Goal: Book appointment/travel/reservation

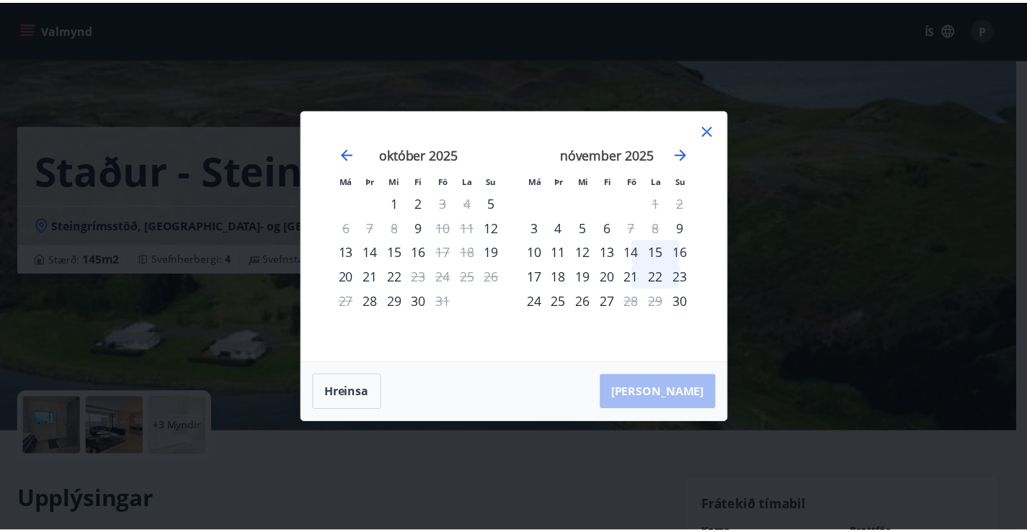
scroll to position [360, 0]
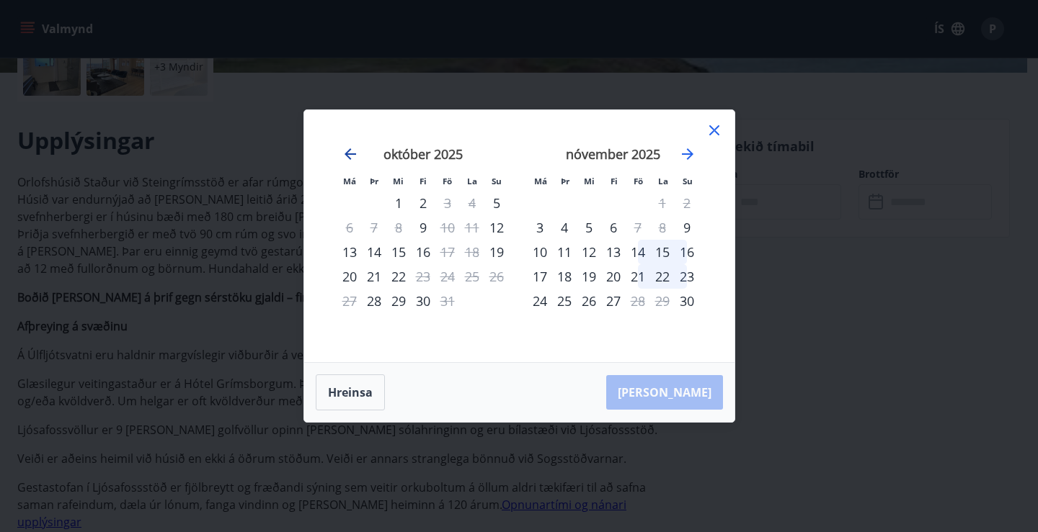
click at [348, 155] on icon "Move backward to switch to the previous month." at bounding box center [350, 154] width 17 height 17
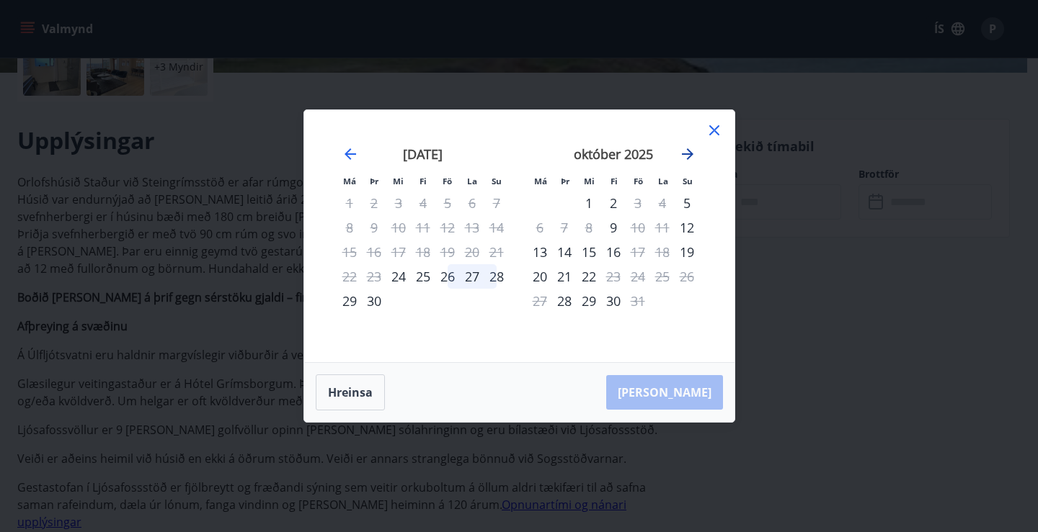
click at [683, 153] on icon "Move forward to switch to the next month." at bounding box center [687, 154] width 17 height 17
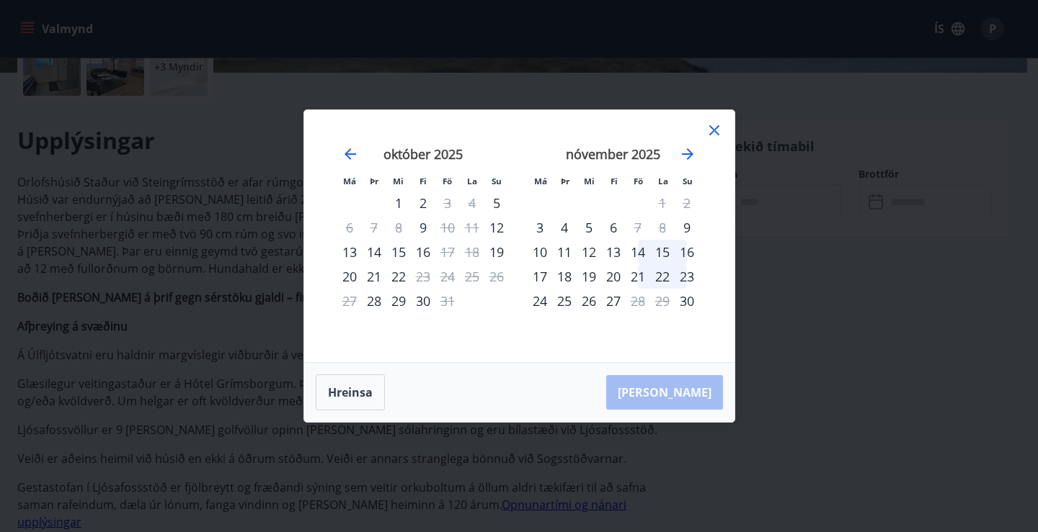
click at [544, 249] on div "10" at bounding box center [539, 252] width 24 height 24
click at [543, 250] on div "10" at bounding box center [539, 252] width 24 height 24
click at [715, 139] on icon at bounding box center [713, 130] width 17 height 17
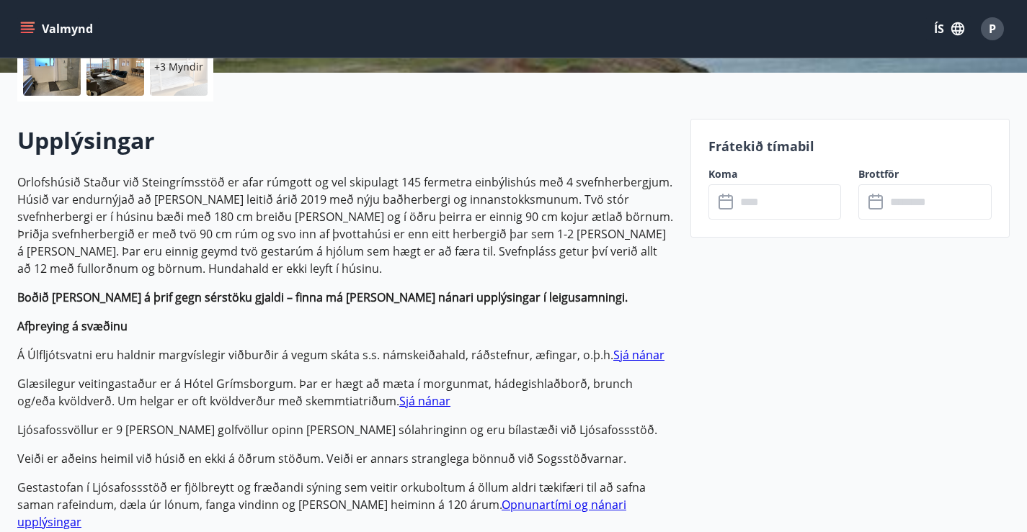
click at [723, 197] on icon at bounding box center [722, 196] width 1 height 4
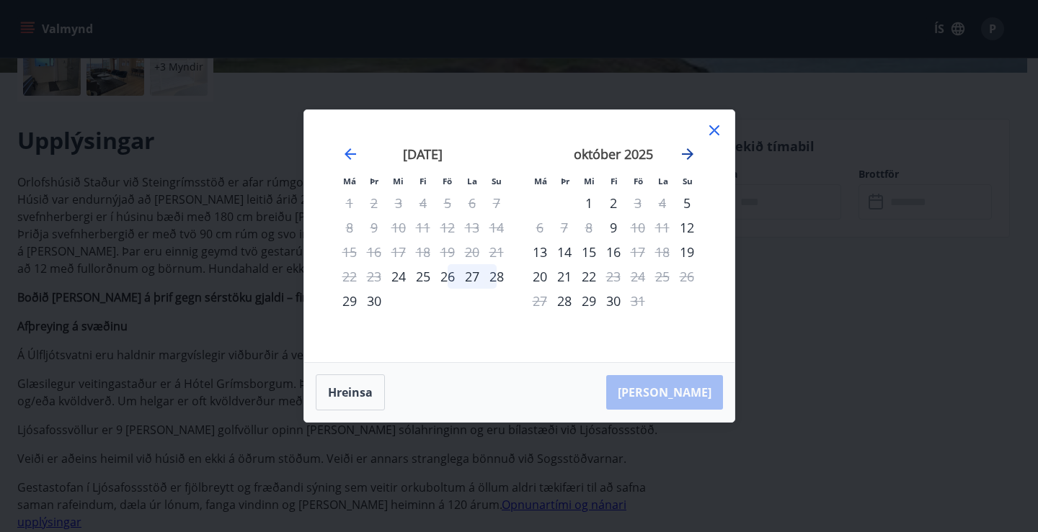
click at [690, 154] on icon "Move forward to switch to the next month." at bounding box center [688, 154] width 12 height 12
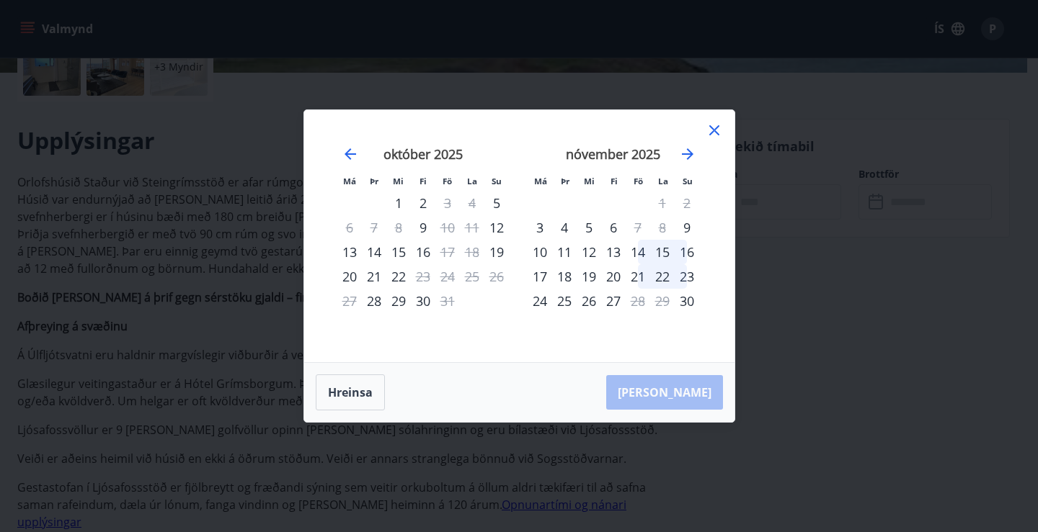
click at [543, 249] on div "10" at bounding box center [539, 252] width 24 height 24
click at [569, 249] on div "11" at bounding box center [564, 252] width 24 height 24
click at [589, 251] on div "12" at bounding box center [588, 252] width 24 height 24
click at [613, 252] on div "13" at bounding box center [613, 252] width 24 height 24
click at [638, 251] on div "14" at bounding box center [637, 252] width 24 height 24
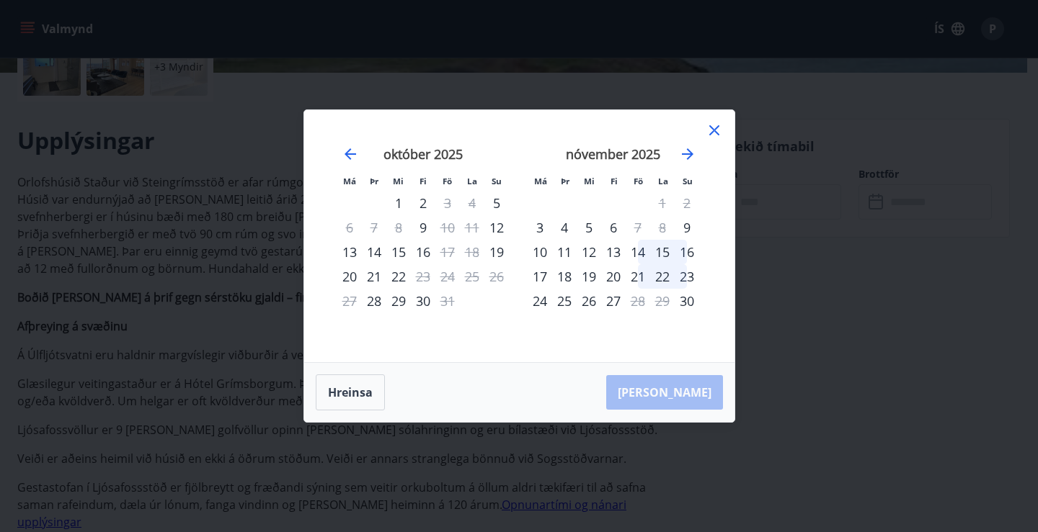
click at [664, 249] on div "15" at bounding box center [662, 252] width 24 height 24
click at [717, 125] on icon at bounding box center [713, 130] width 17 height 17
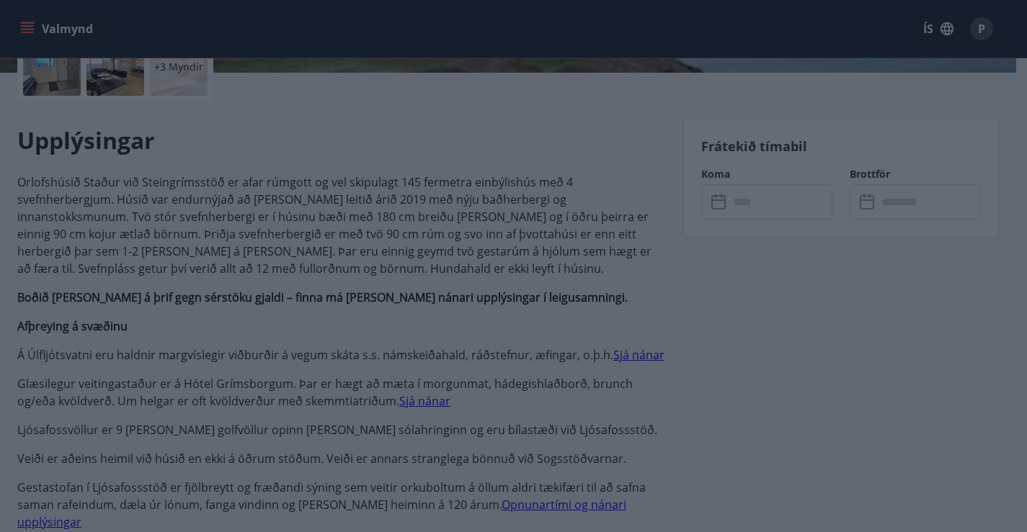
click at [717, 125] on div "Frátekið tímabil Koma ​ ​ Brottför ​ ​" at bounding box center [841, 178] width 316 height 119
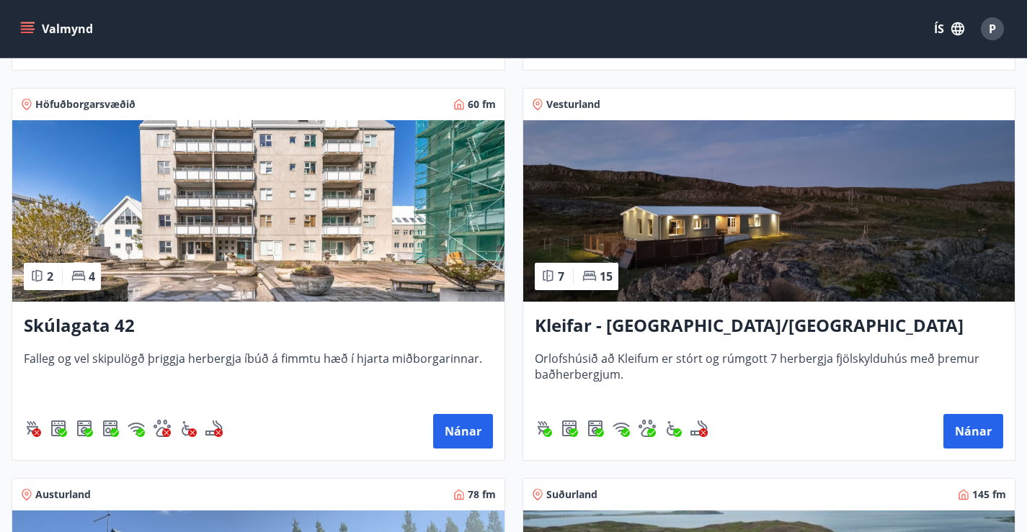
scroll to position [623, 0]
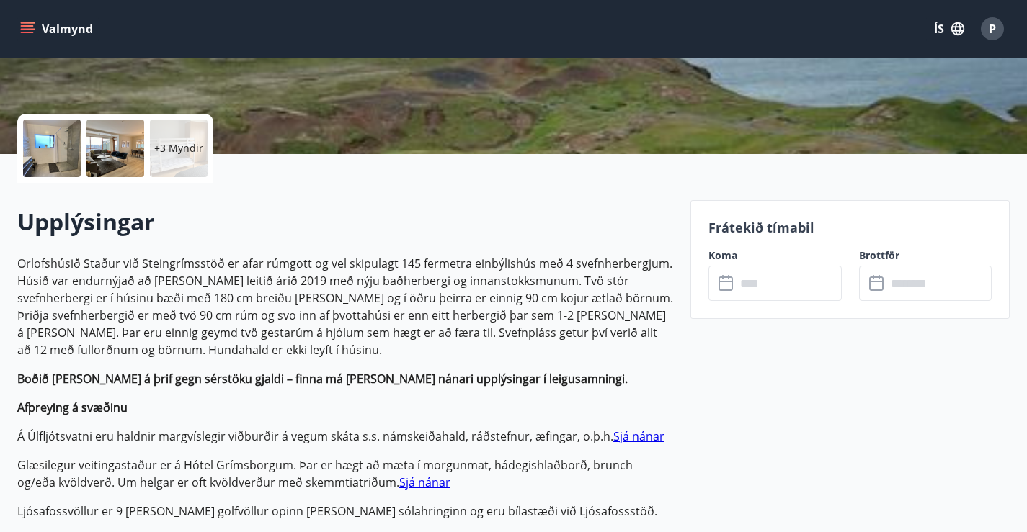
scroll to position [272, 0]
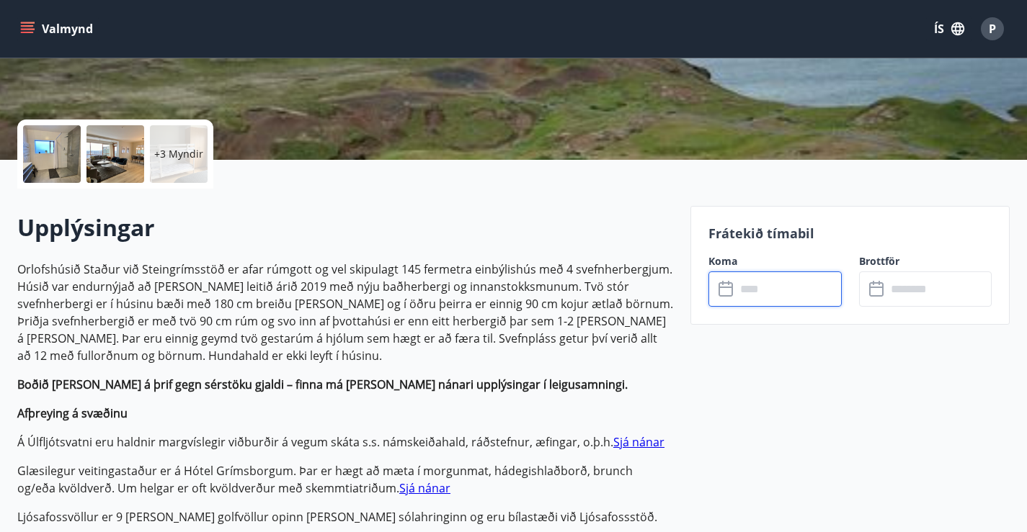
click at [765, 296] on input "text" at bounding box center [789, 289] width 106 height 35
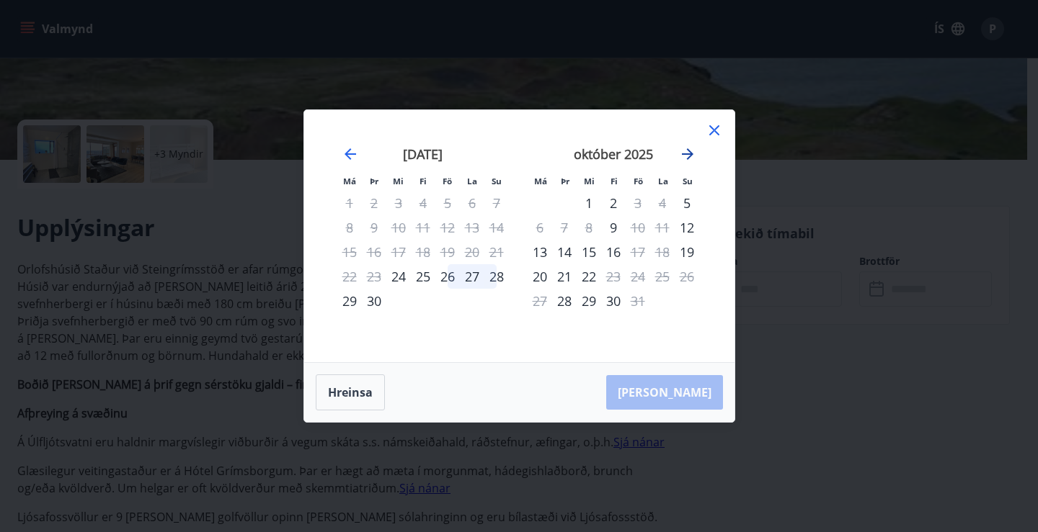
click at [685, 155] on icon "Move forward to switch to the next month." at bounding box center [688, 154] width 12 height 12
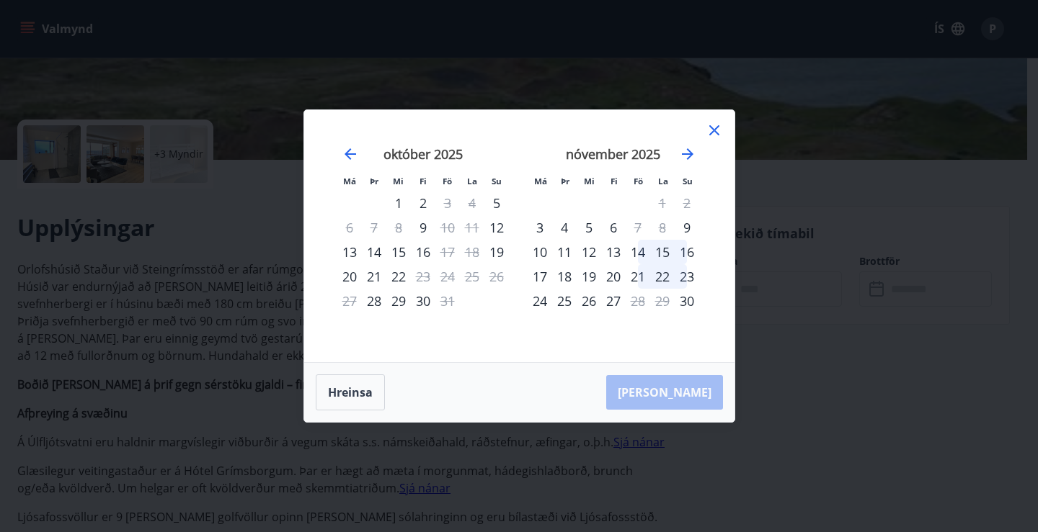
click at [541, 249] on div "10" at bounding box center [539, 252] width 24 height 24
click at [569, 250] on div "11" at bounding box center [564, 252] width 24 height 24
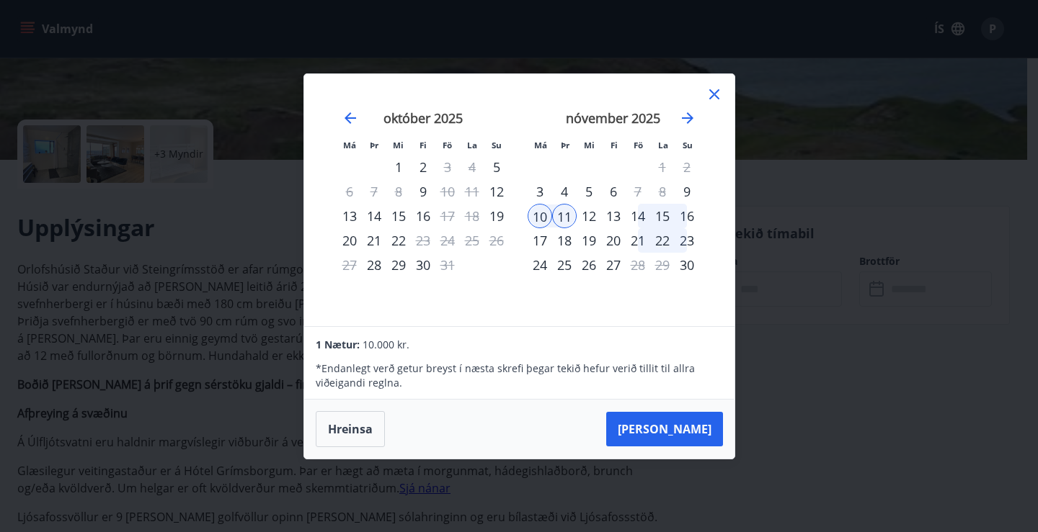
click at [591, 214] on div "12" at bounding box center [588, 216] width 24 height 24
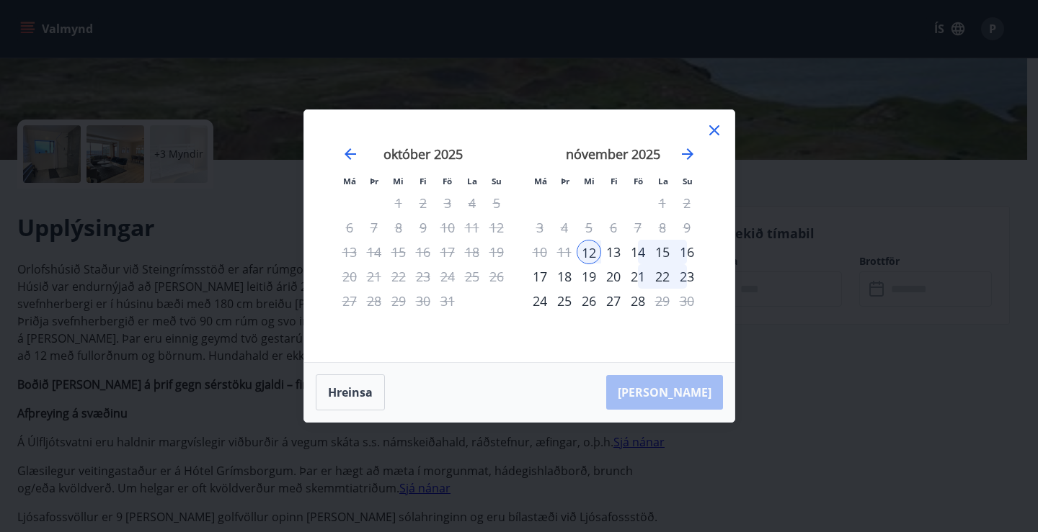
click at [616, 249] on div "13" at bounding box center [613, 252] width 24 height 24
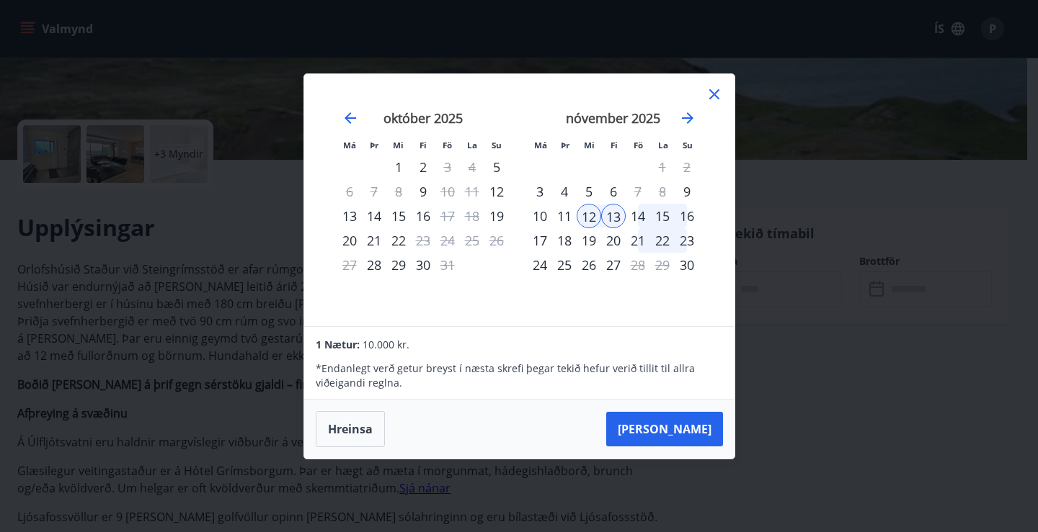
click at [640, 217] on div "14" at bounding box center [637, 216] width 24 height 24
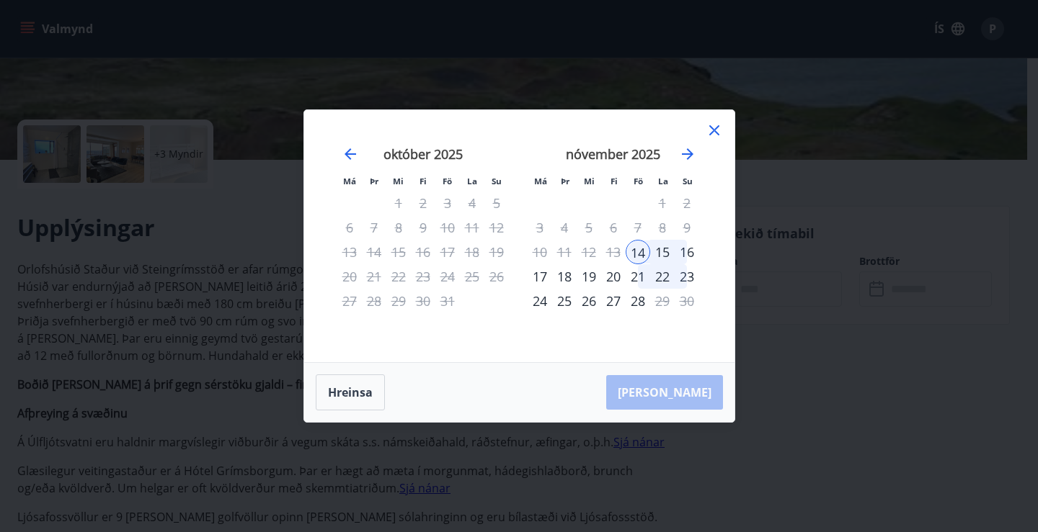
click at [664, 251] on div "15" at bounding box center [662, 252] width 24 height 24
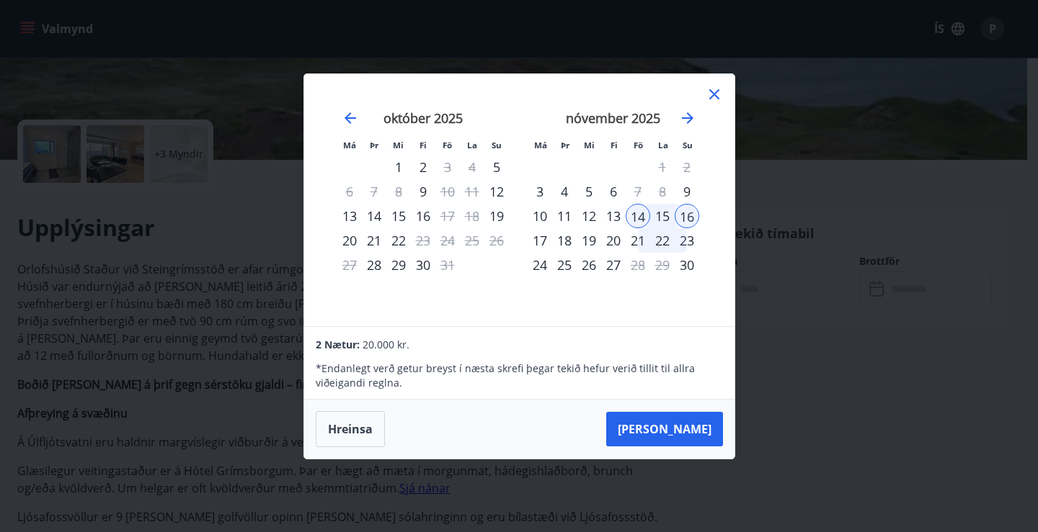
click at [537, 212] on div "10" at bounding box center [539, 216] width 24 height 24
click at [356, 429] on button "Hreinsa" at bounding box center [350, 429] width 69 height 36
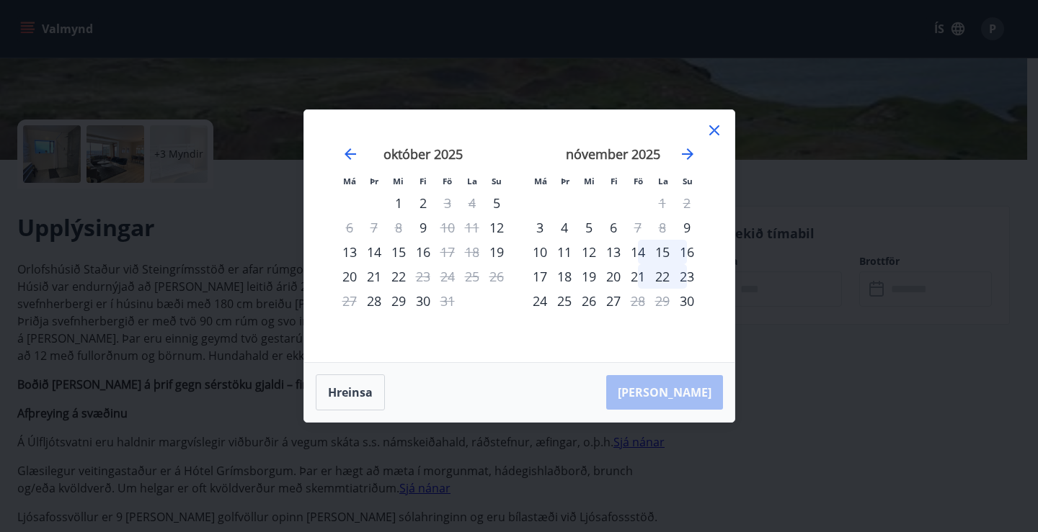
click at [543, 251] on div "10" at bounding box center [539, 252] width 24 height 24
click at [688, 252] on div "16" at bounding box center [686, 252] width 24 height 24
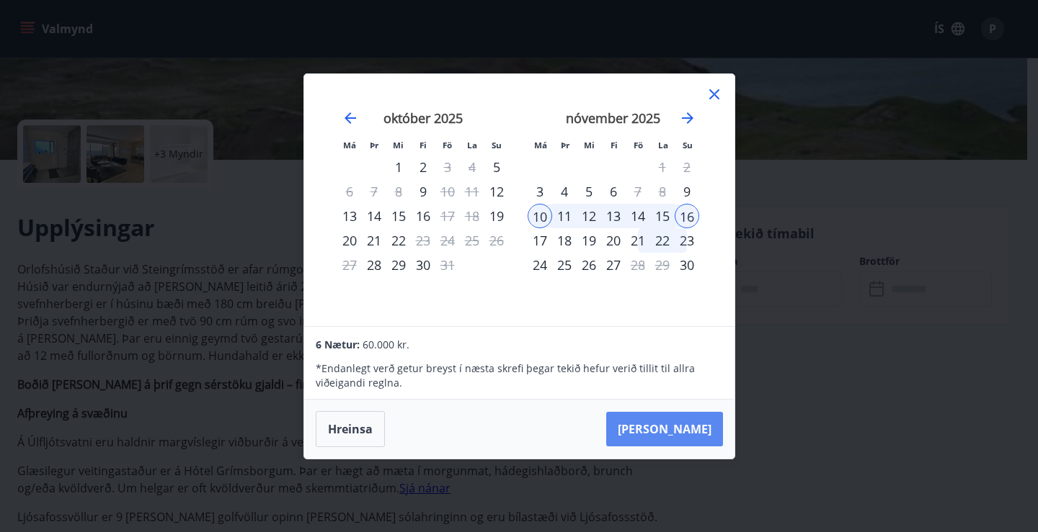
click at [695, 437] on button "[PERSON_NAME]" at bounding box center [664, 429] width 117 height 35
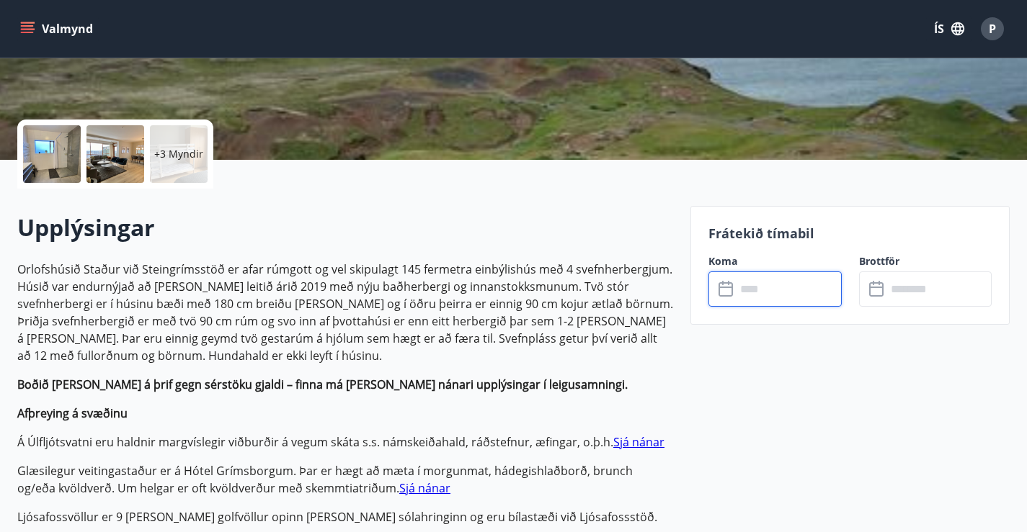
type input "******"
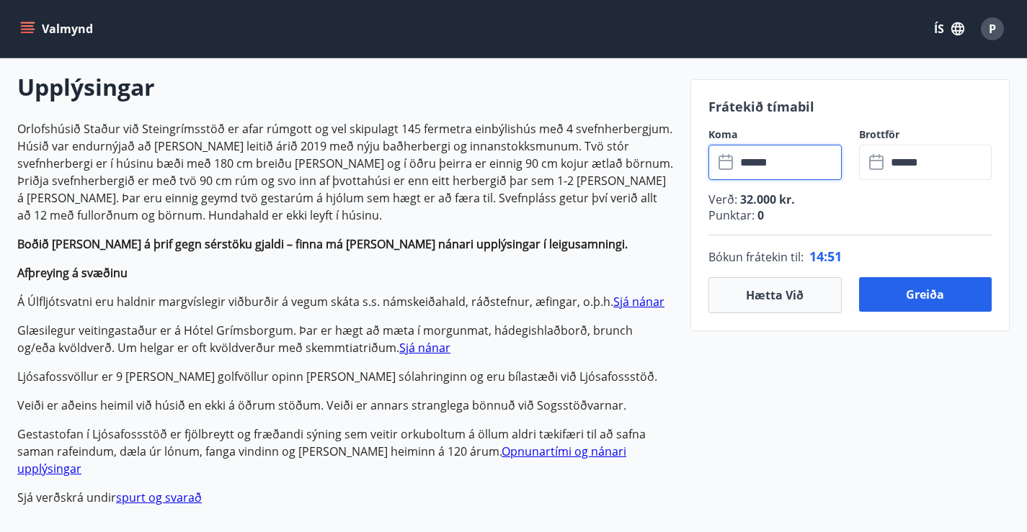
scroll to position [414, 0]
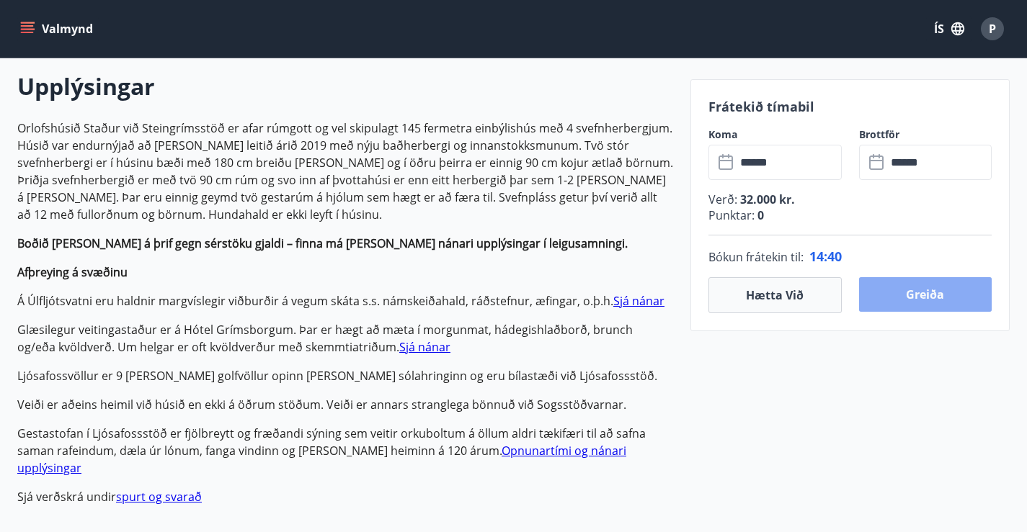
click at [923, 299] on button "Greiða" at bounding box center [925, 294] width 133 height 35
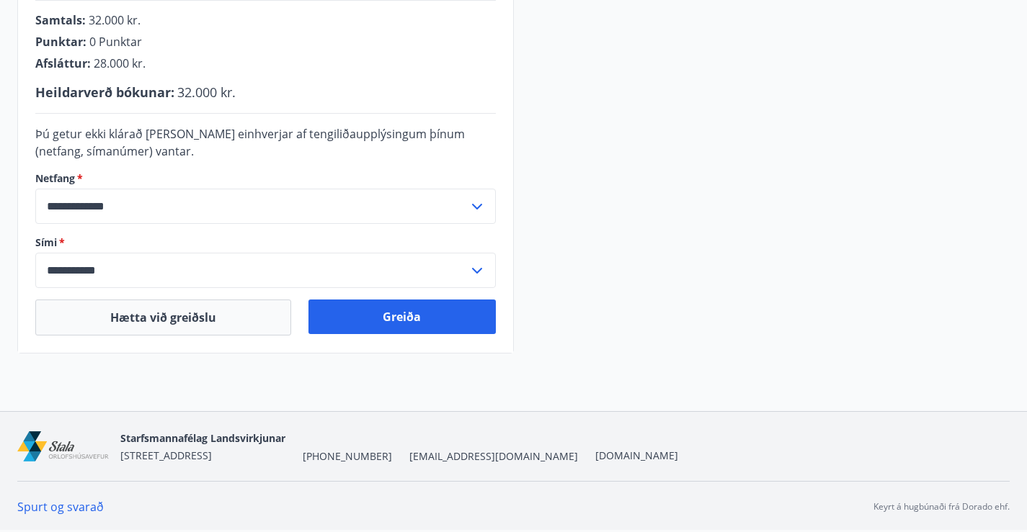
scroll to position [463, 0]
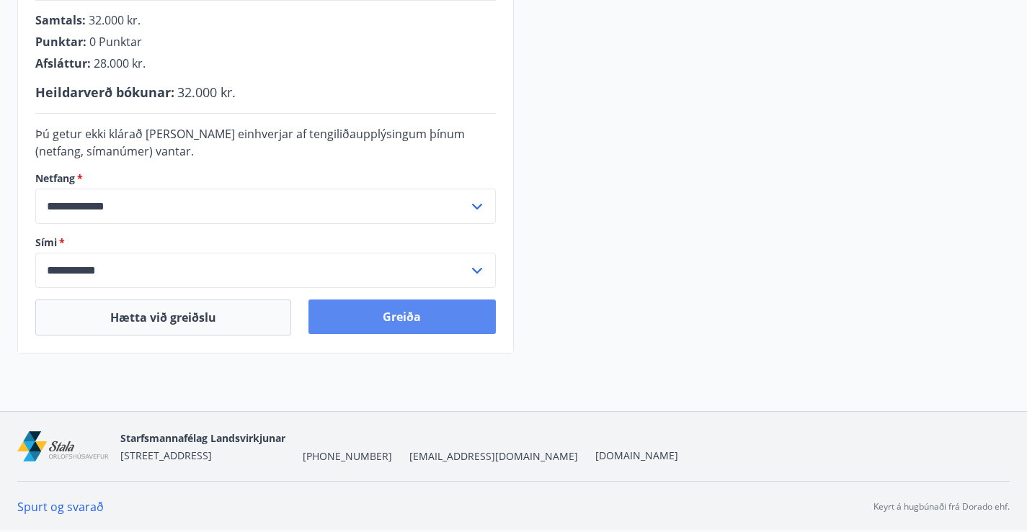
click at [404, 319] on button "Greiða" at bounding box center [401, 317] width 187 height 35
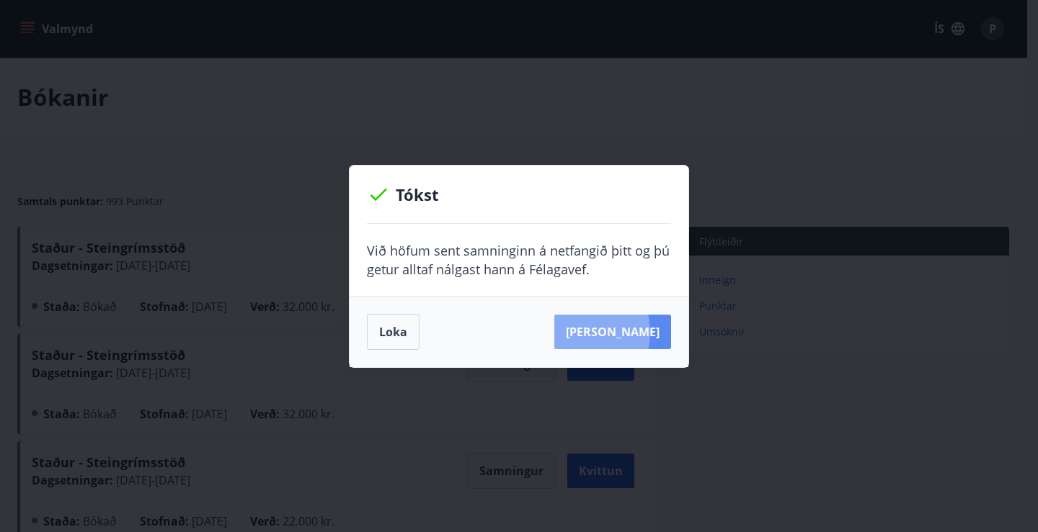
click at [602, 333] on button "Sjá samning" at bounding box center [612, 332] width 117 height 35
